Goal: Use online tool/utility: Use online tool/utility

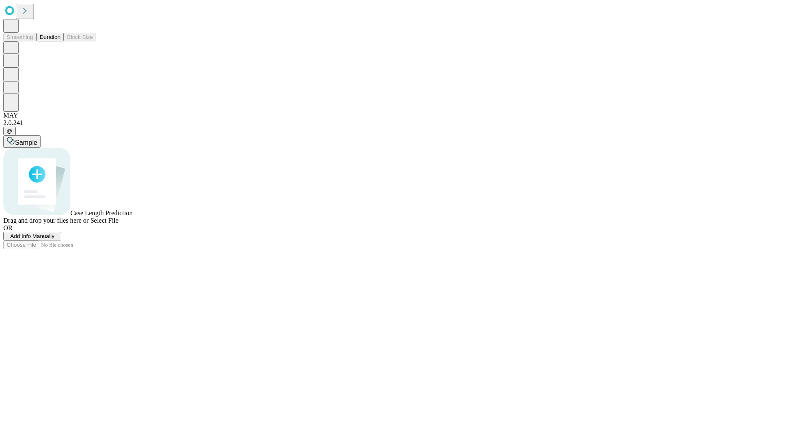
click at [118, 224] on span "Select File" at bounding box center [104, 220] width 28 height 7
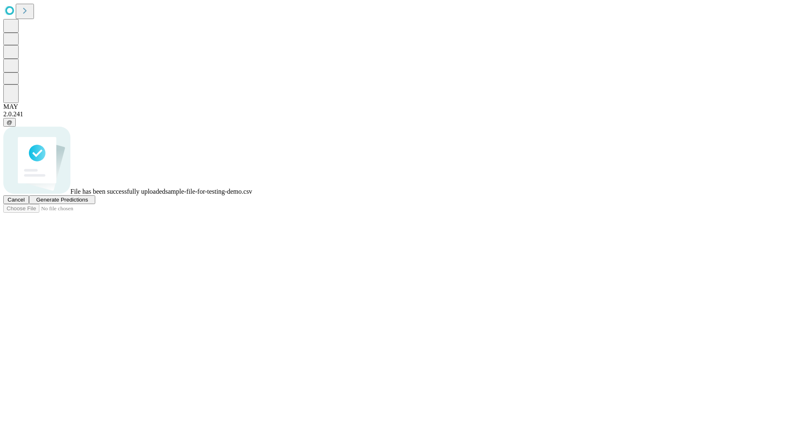
click at [88, 203] on span "Generate Predictions" at bounding box center [62, 200] width 52 height 6
